Goal: Task Accomplishment & Management: Complete application form

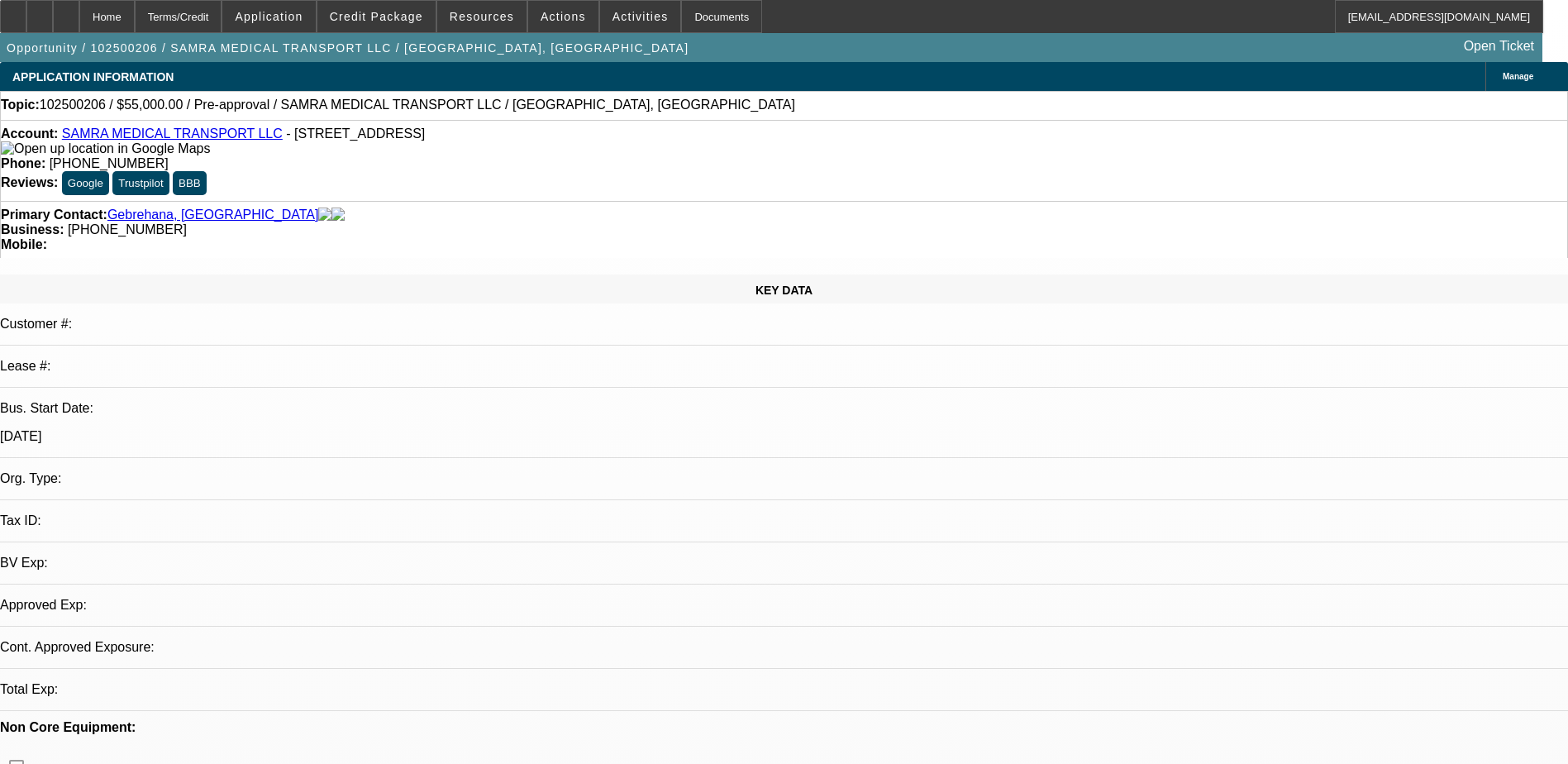
select select "0"
select select "2"
select select "0.1"
select select "4"
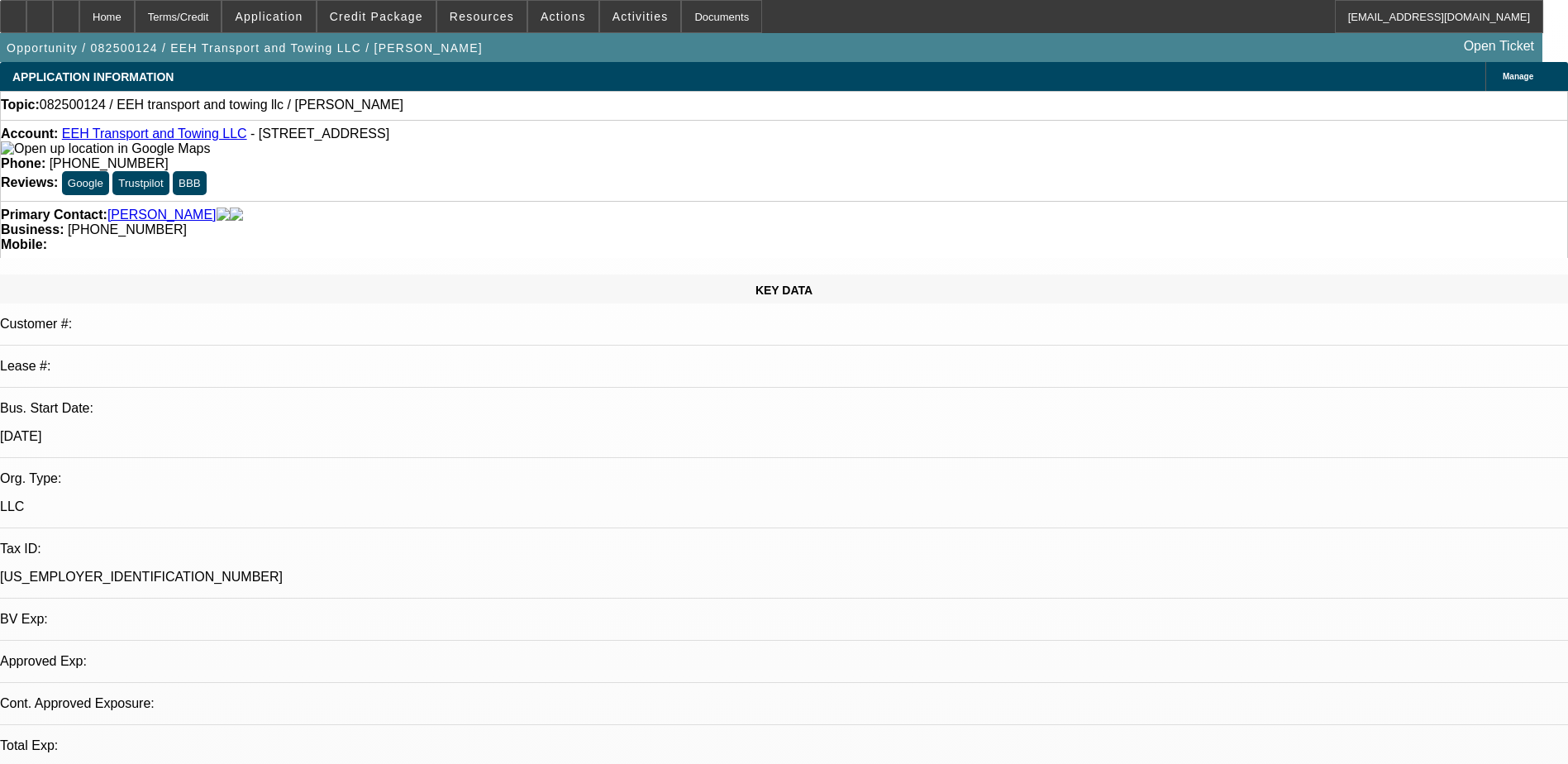
select select "0"
select select "2"
select select "0.1"
select select "1"
select select "2"
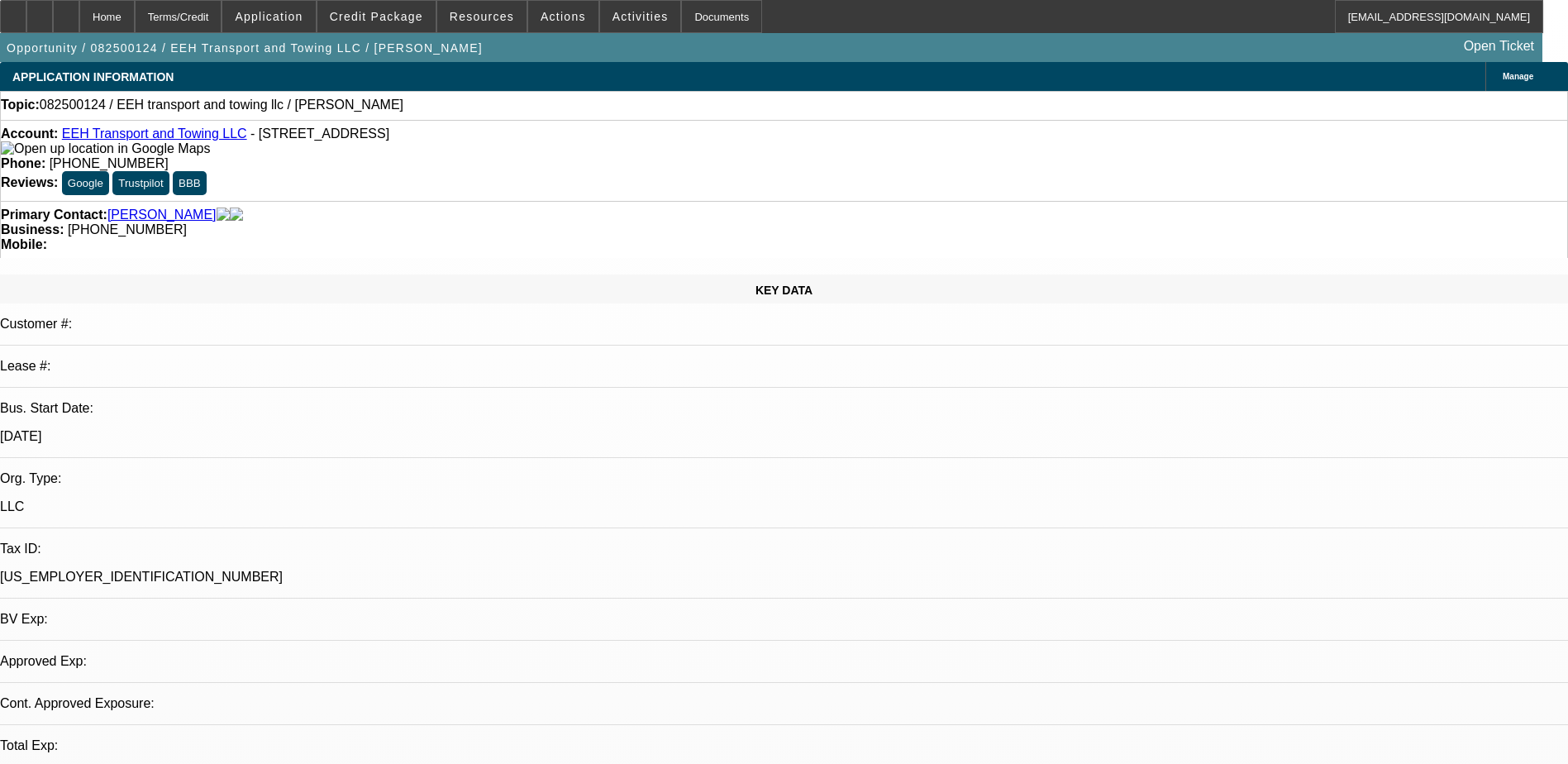
select select "4"
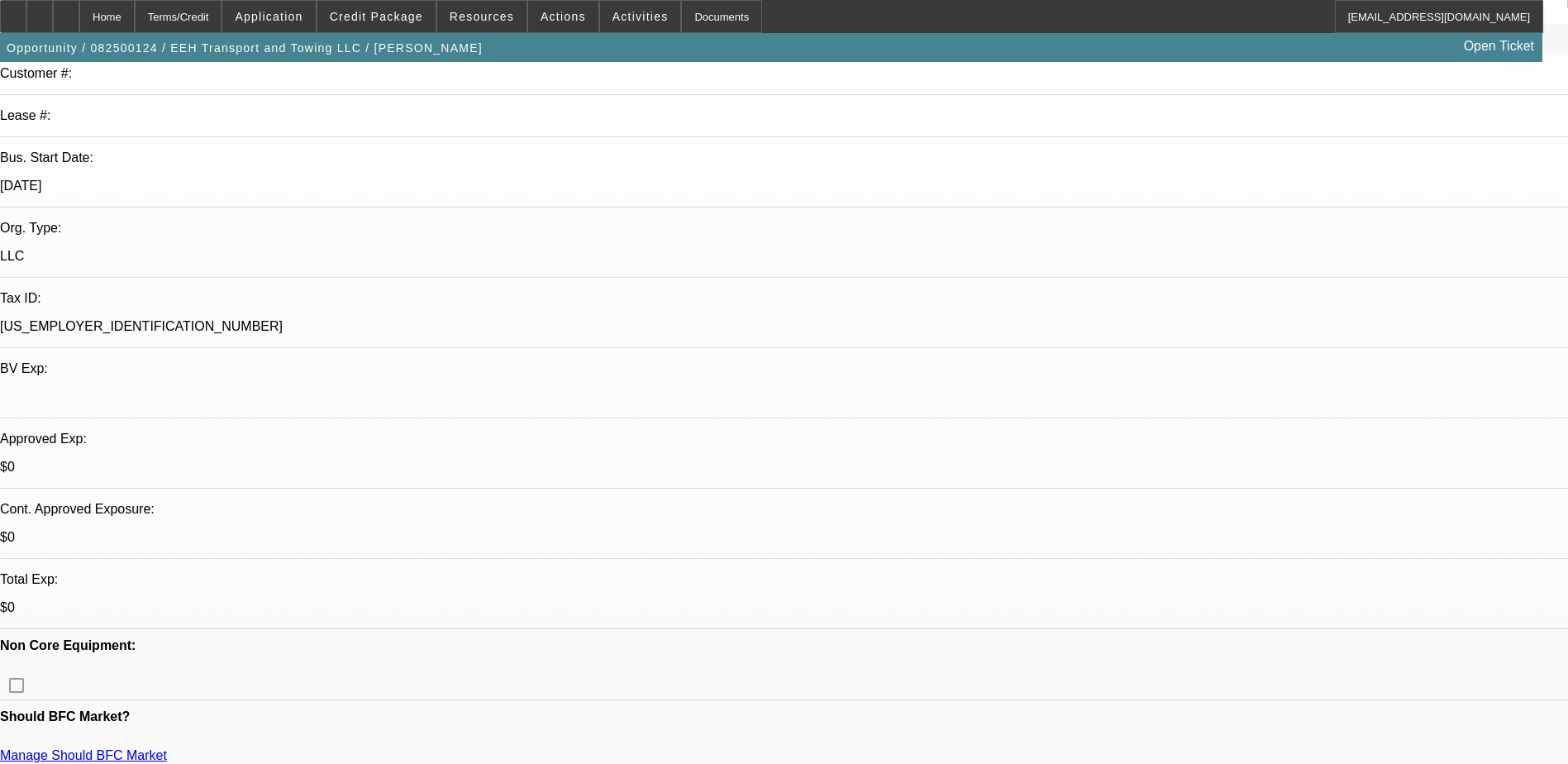
scroll to position [248, 0]
click at [369, 21] on span "Credit Package" at bounding box center [376, 16] width 94 height 14
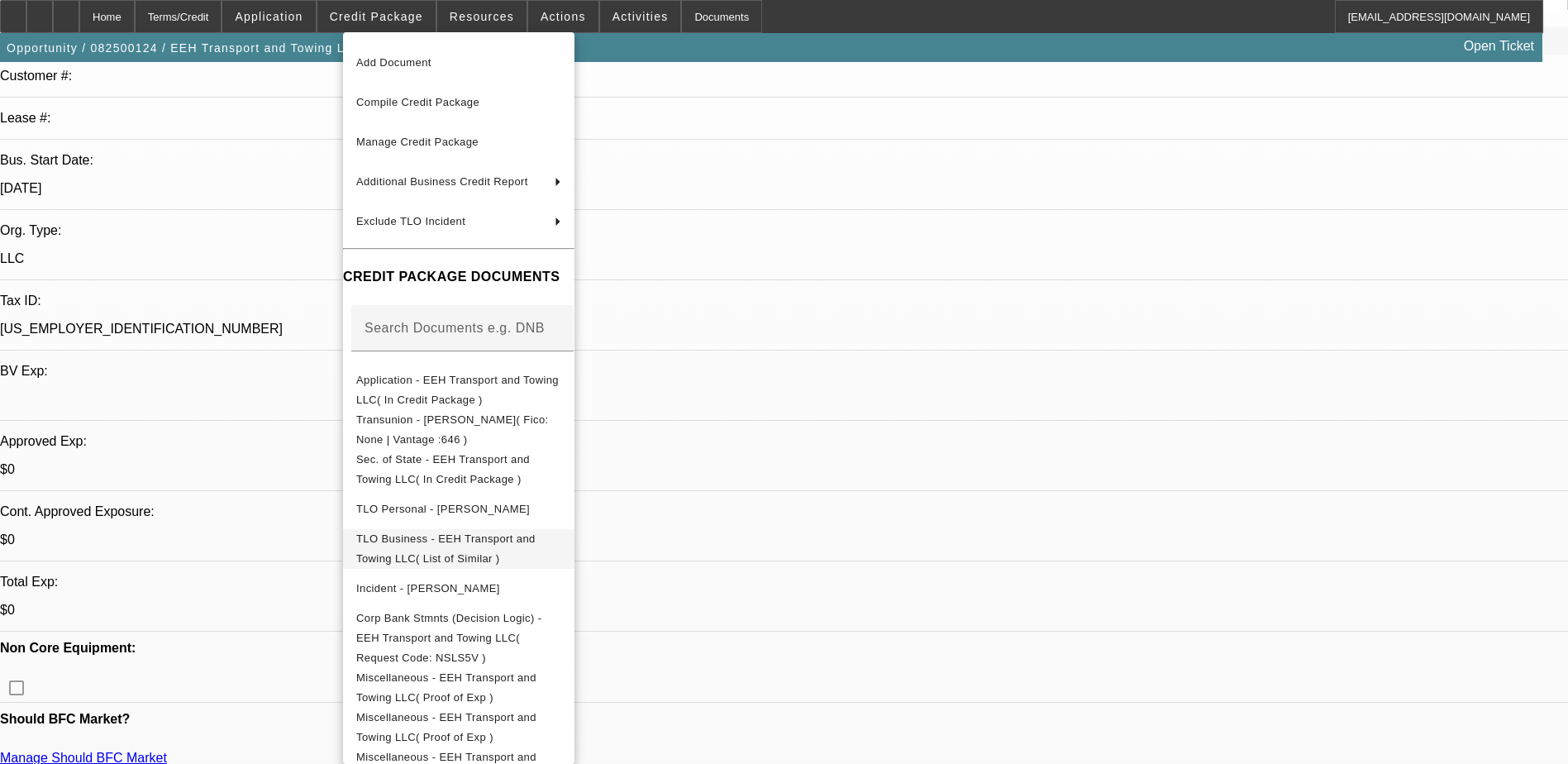
scroll to position [88, 0]
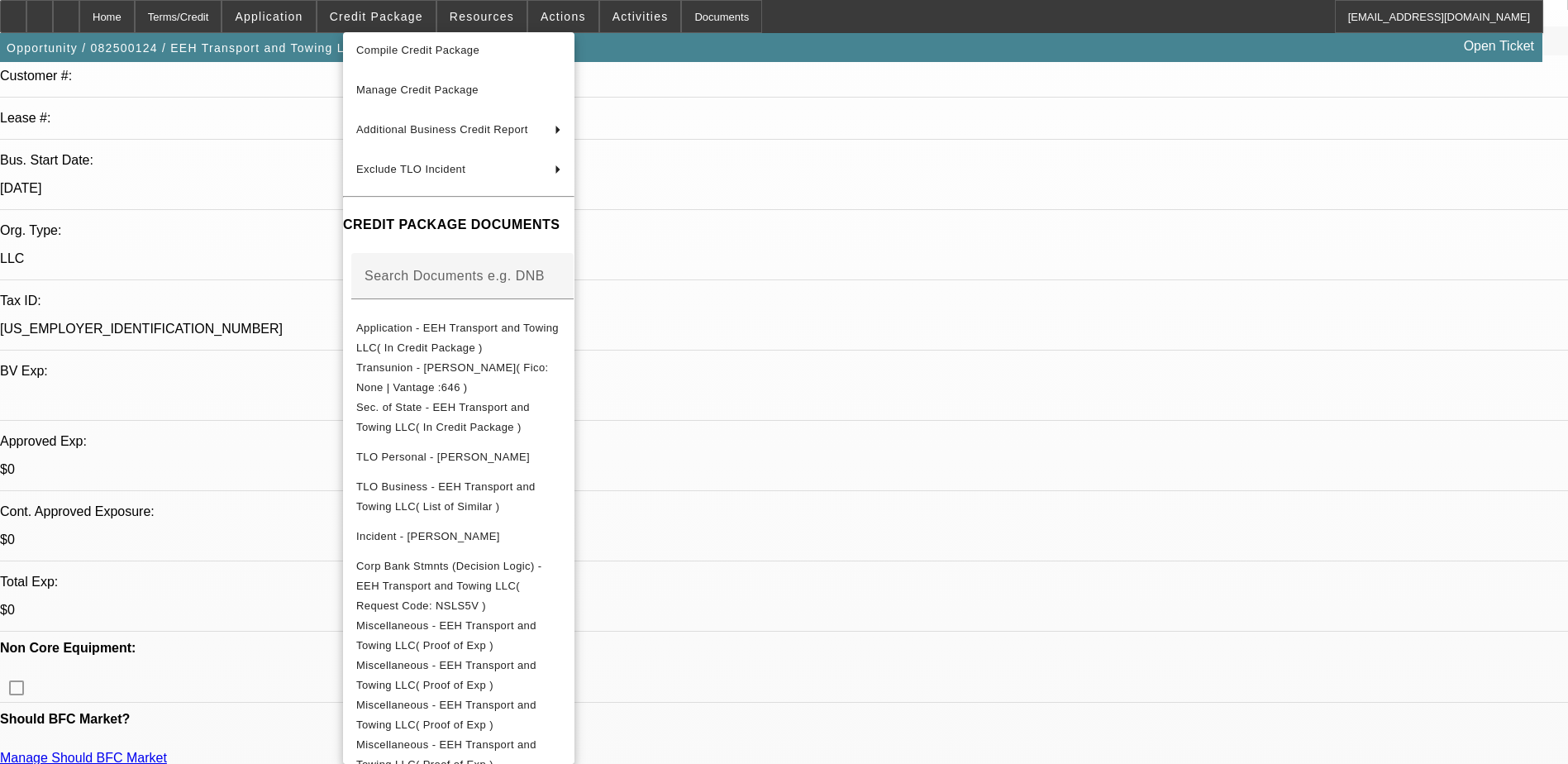
click at [238, 352] on div at bounding box center [784, 382] width 1568 height 764
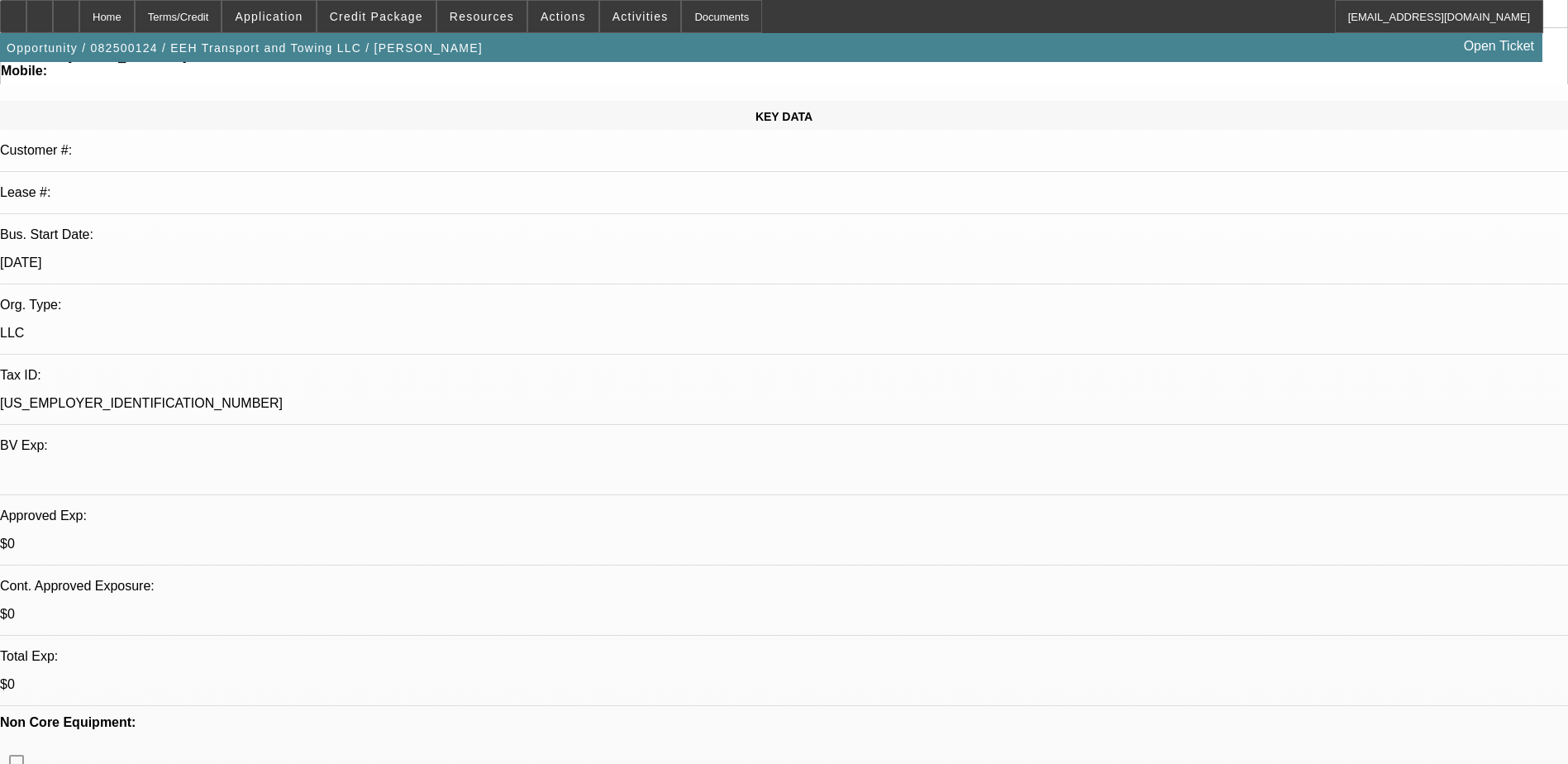
scroll to position [0, 0]
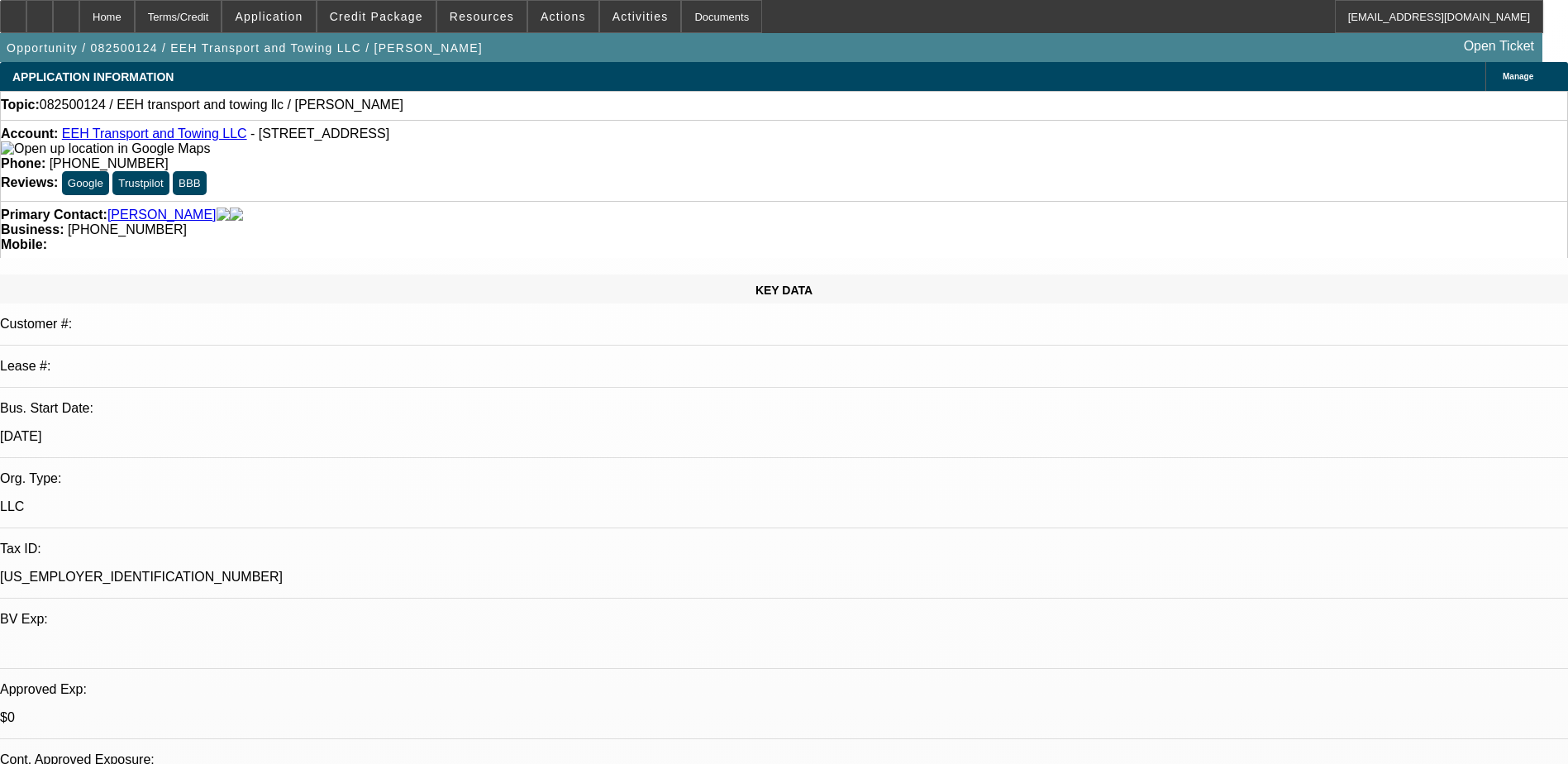
click at [146, 135] on link "EEH Transport and Towing LLC" at bounding box center [154, 133] width 185 height 14
select select "0"
select select "2"
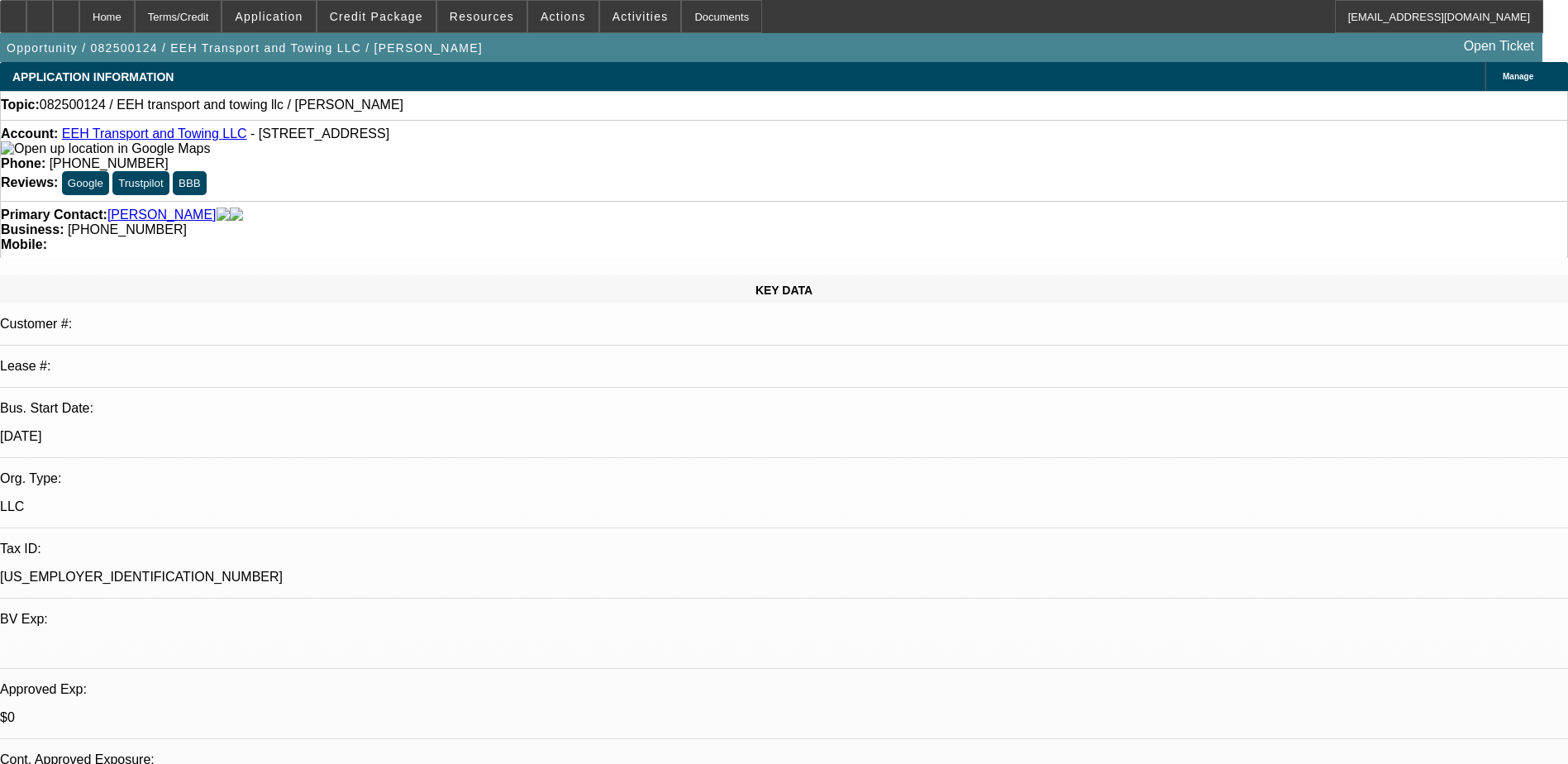
select select "2"
select select "0.1"
select select "4"
